Goal: Navigation & Orientation: Find specific page/section

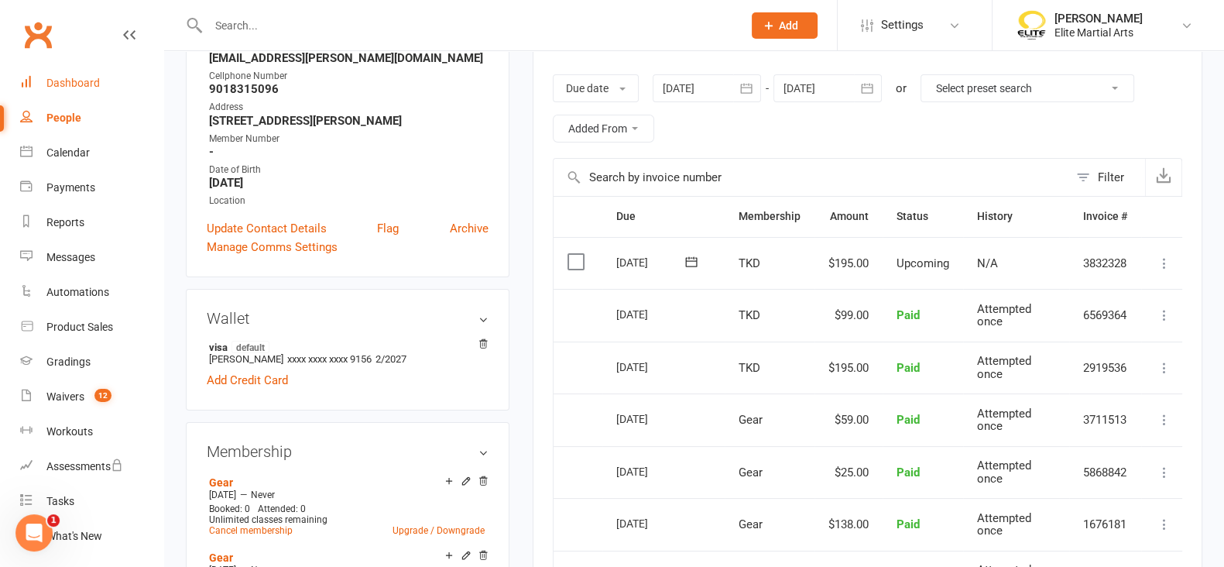
click at [66, 87] on div "Dashboard" at bounding box center [72, 83] width 53 height 12
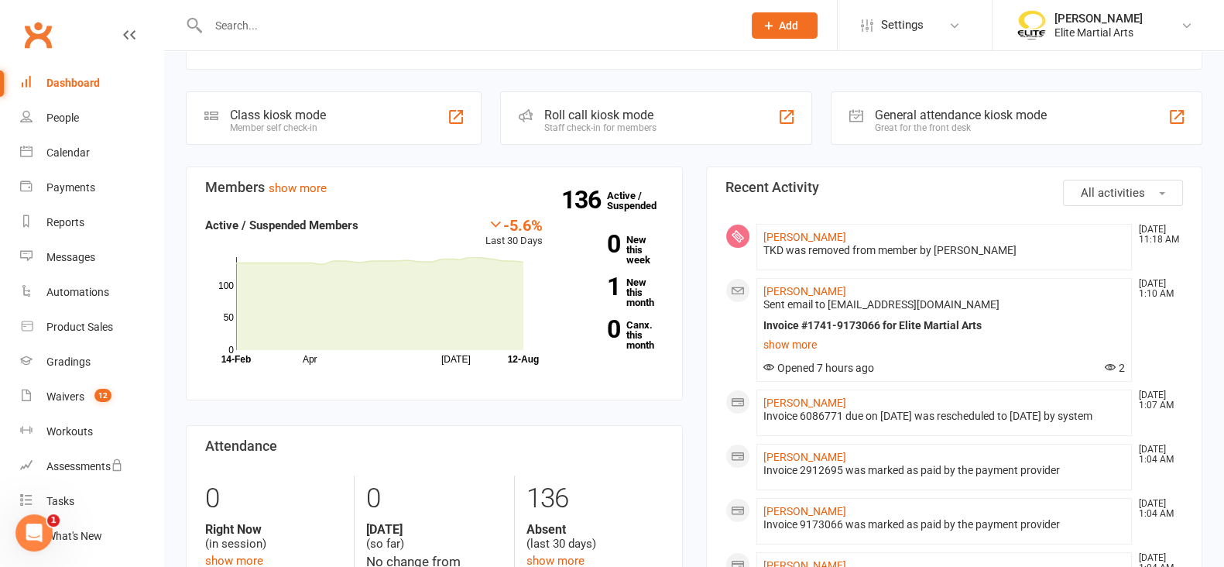
scroll to position [225, 0]
click at [77, 89] on div "Dashboard" at bounding box center [72, 83] width 53 height 12
click at [78, 197] on link "Payments" at bounding box center [91, 187] width 143 height 35
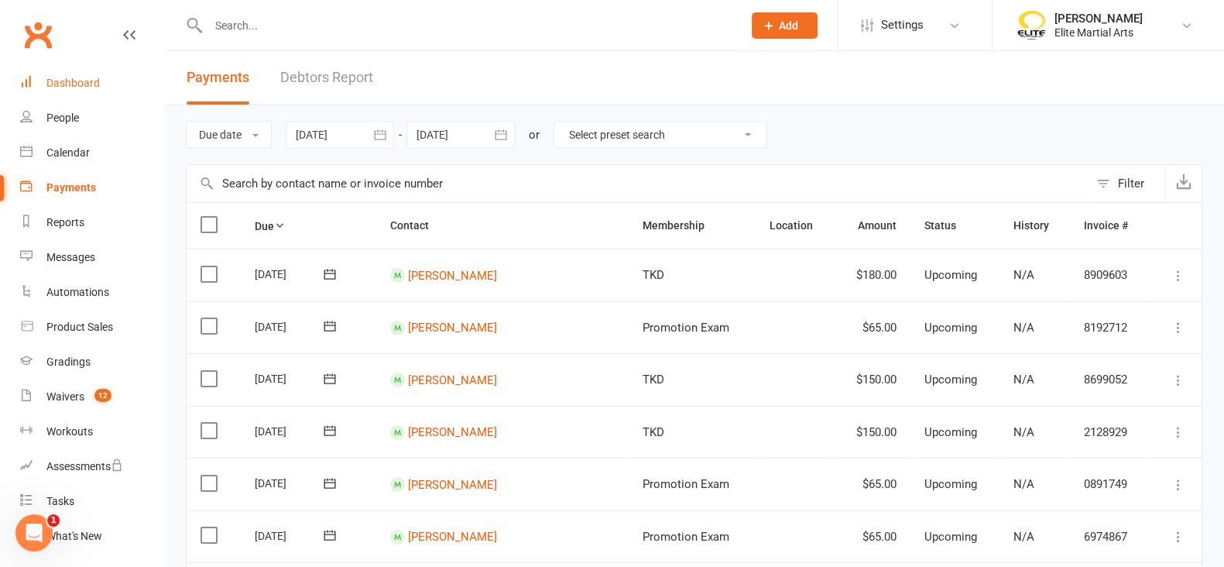
click at [63, 77] on div "Dashboard" at bounding box center [72, 83] width 53 height 12
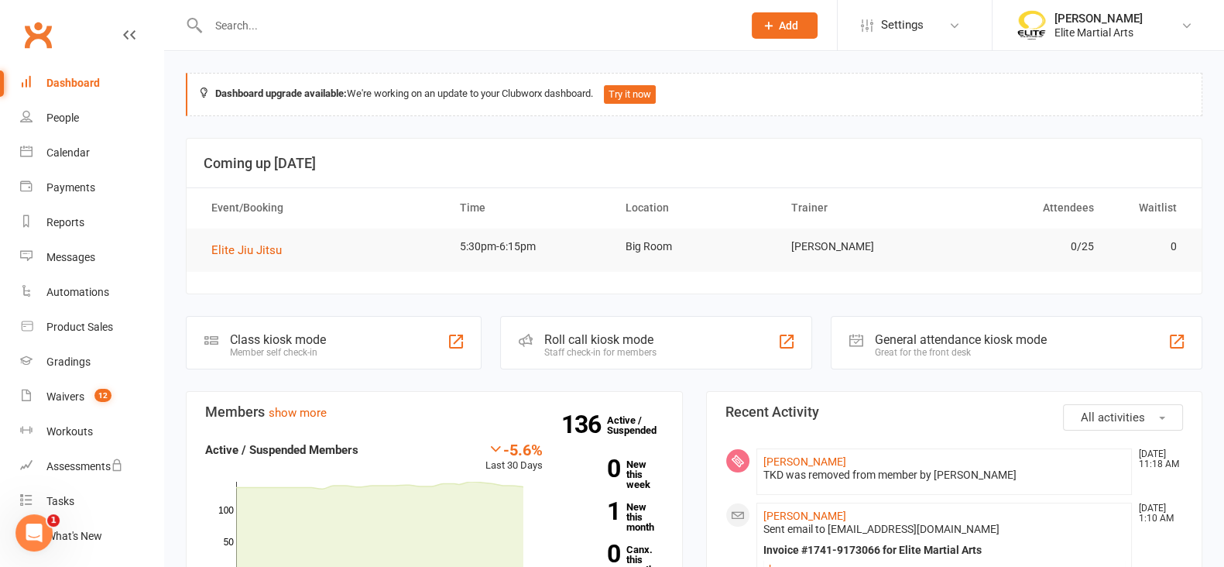
click at [57, 80] on div "Dashboard" at bounding box center [72, 83] width 53 height 12
click at [68, 190] on div "Payments" at bounding box center [70, 187] width 49 height 12
